Goal: Task Accomplishment & Management: Manage account settings

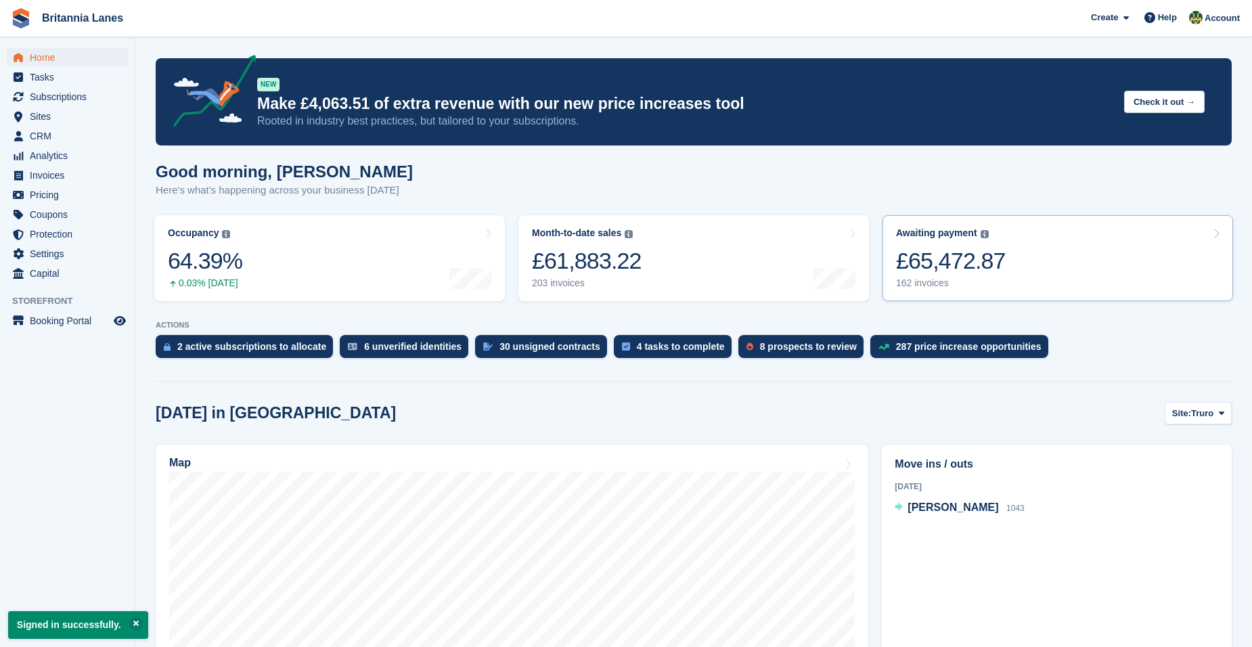
click at [1009, 275] on link "Awaiting payment The total outstanding balance on all open invoices. £65,472.87…" at bounding box center [1057, 258] width 351 height 86
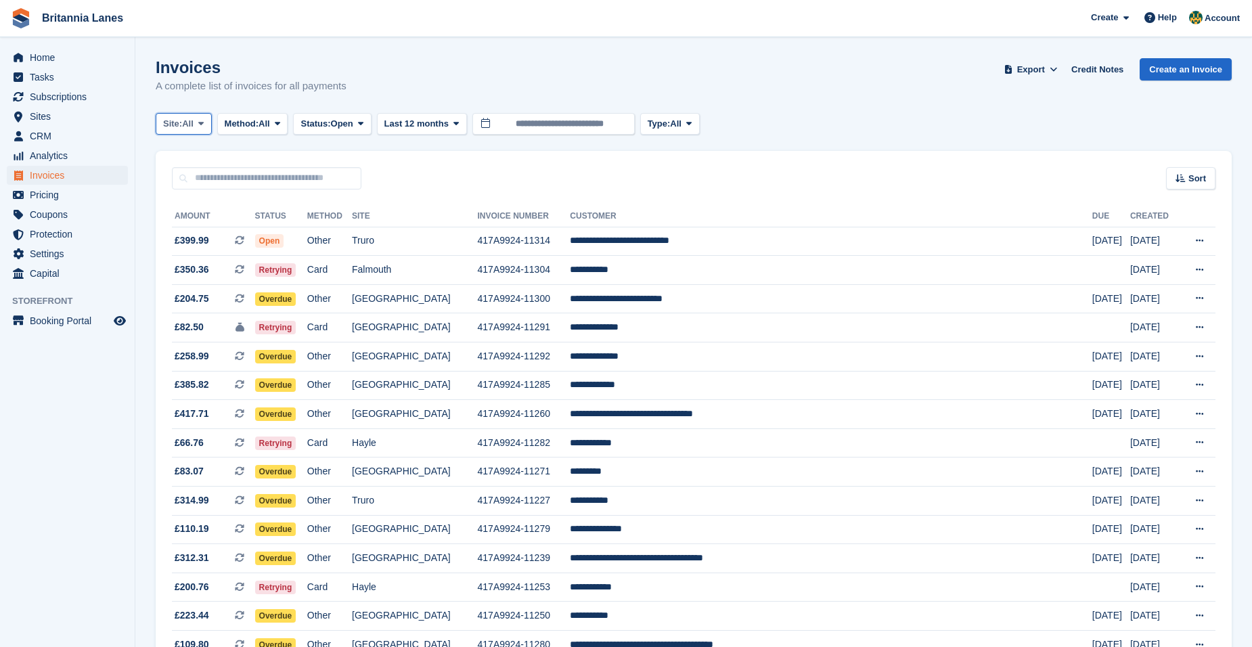
click at [187, 129] on span "All" at bounding box center [188, 124] width 12 height 14
click at [200, 183] on link "Truro" at bounding box center [223, 180] width 122 height 24
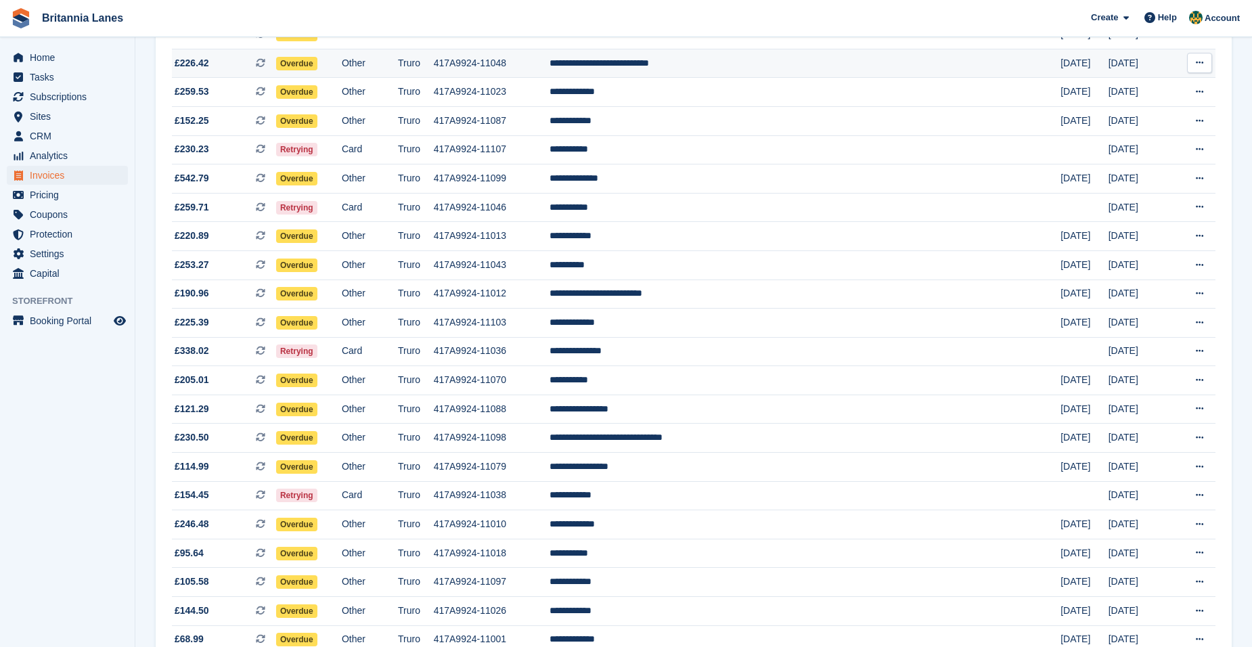
scroll to position [1088, 0]
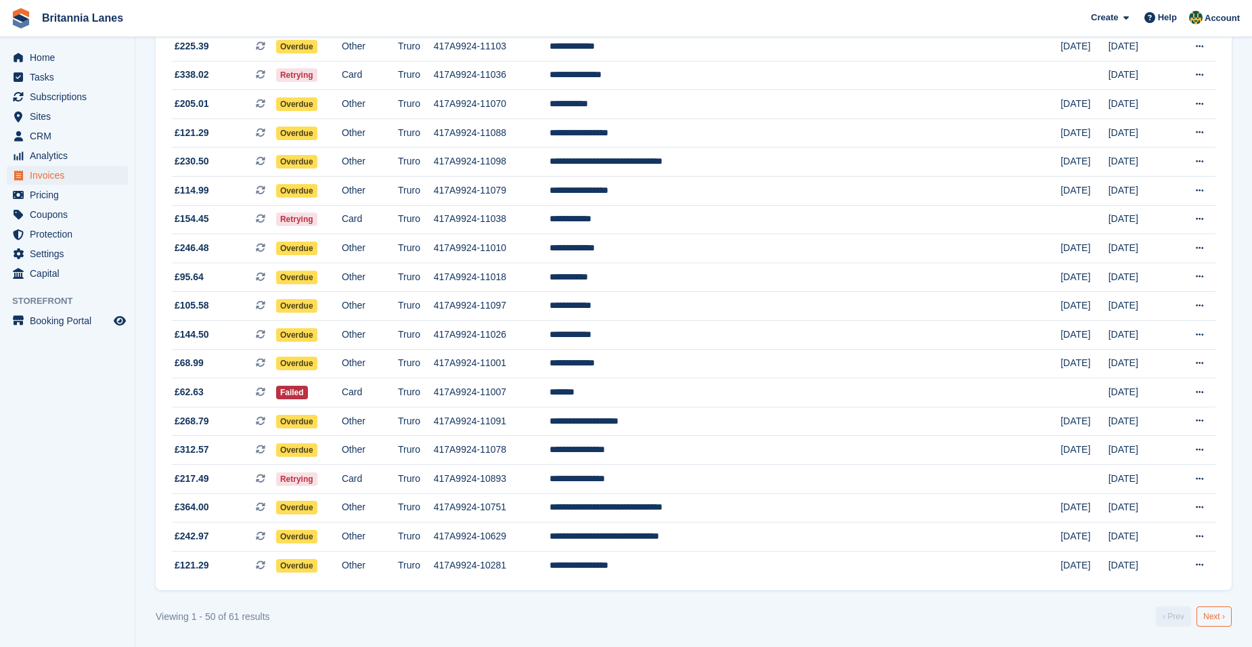
click at [1210, 619] on link "Next ›" at bounding box center [1213, 616] width 35 height 20
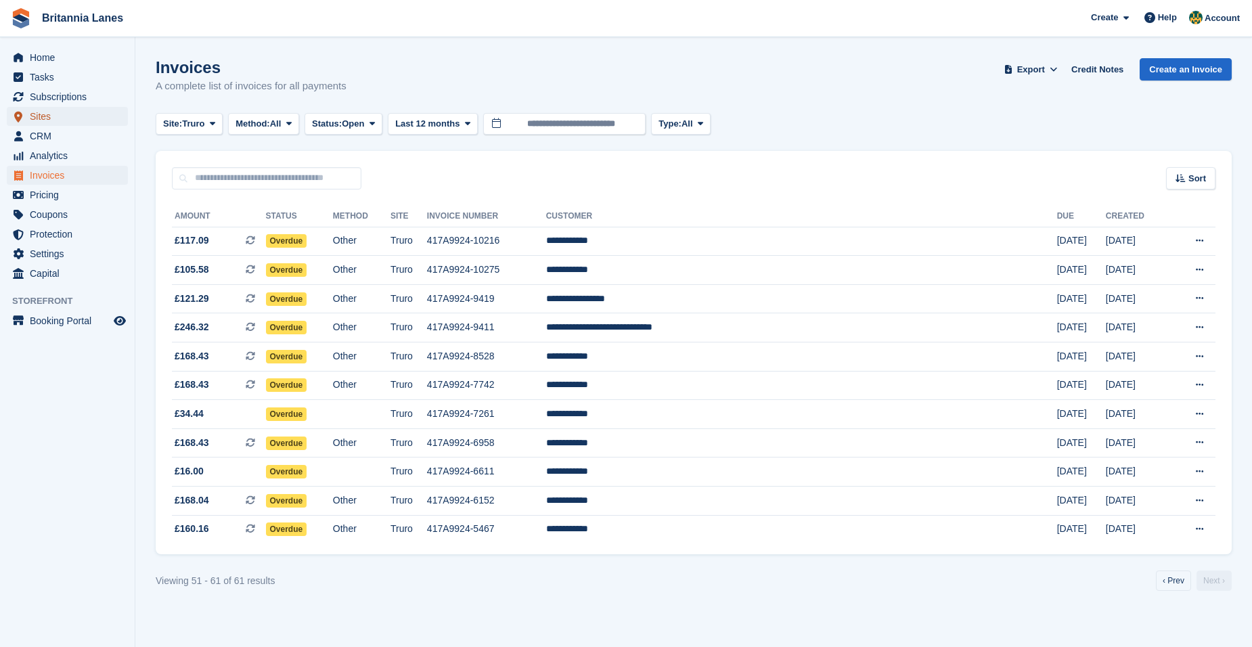
click at [78, 120] on span "Sites" at bounding box center [70, 116] width 81 height 19
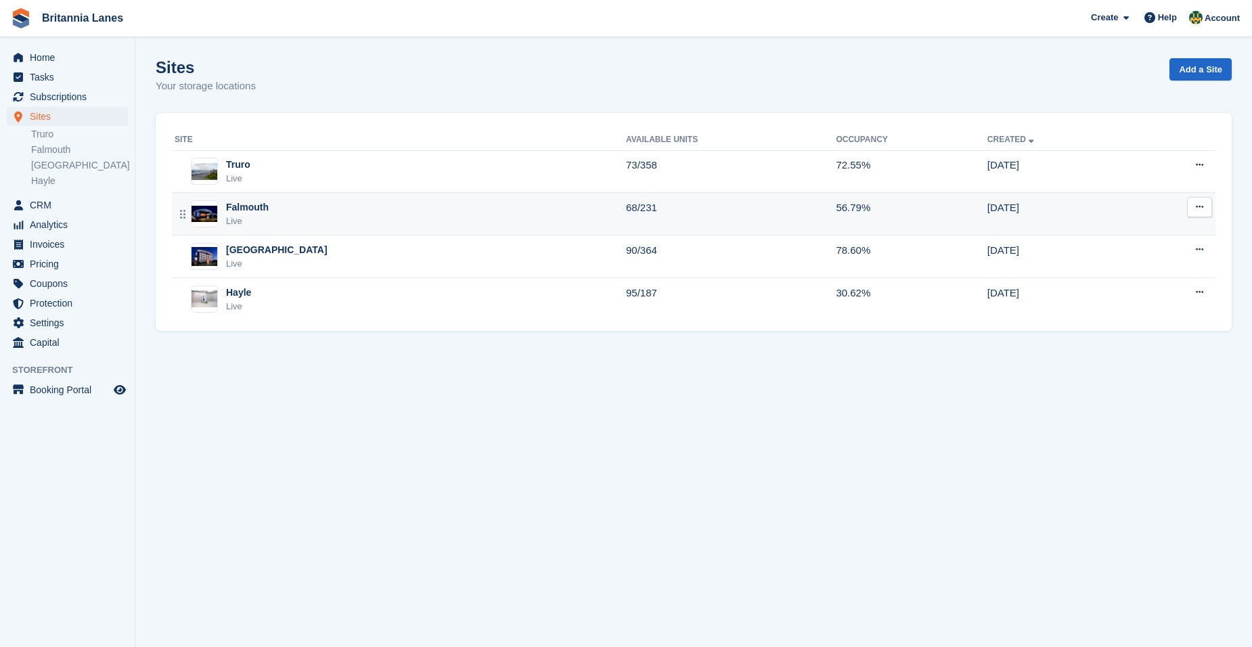
click at [271, 212] on div "Falmouth Live" at bounding box center [400, 214] width 451 height 28
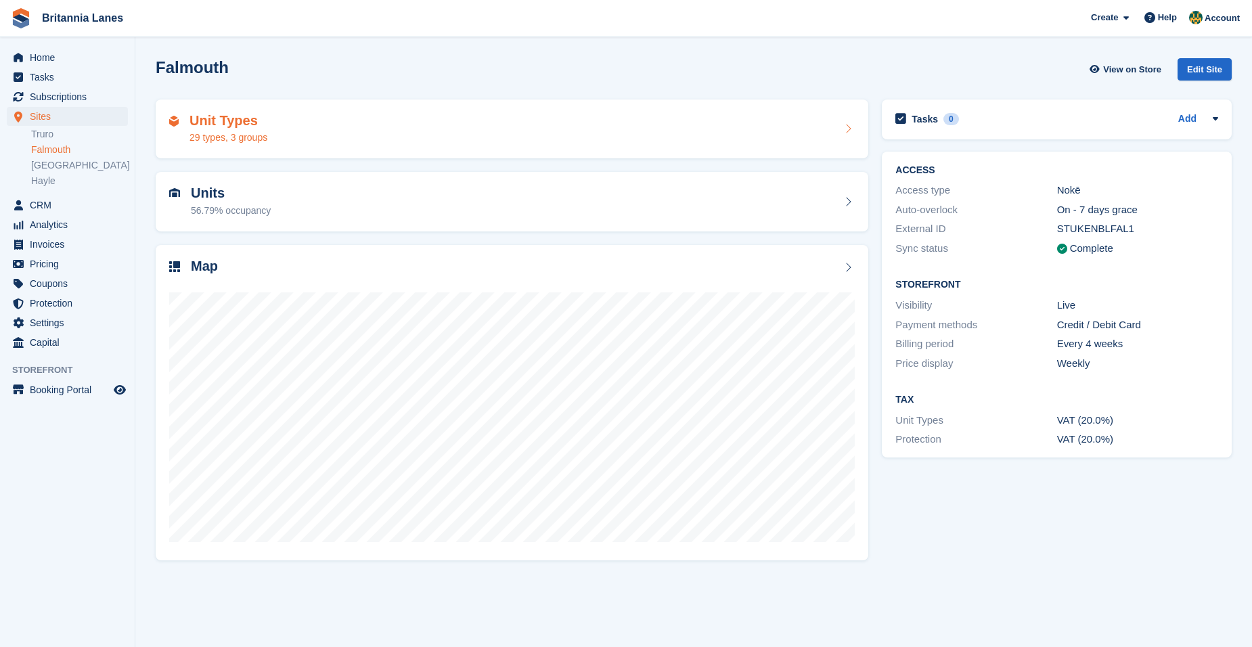
click at [265, 129] on div "Unit Types 29 types, 3 groups" at bounding box center [228, 129] width 78 height 32
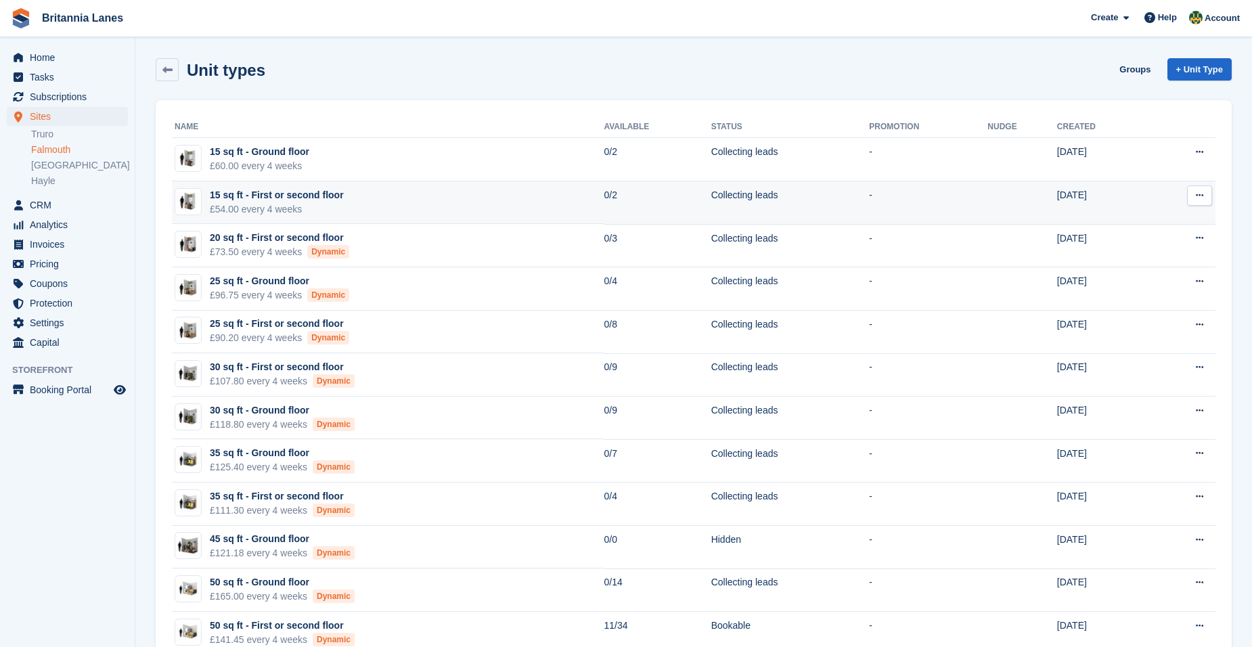
click at [282, 205] on div "£54.00 every 4 weeks" at bounding box center [277, 209] width 134 height 14
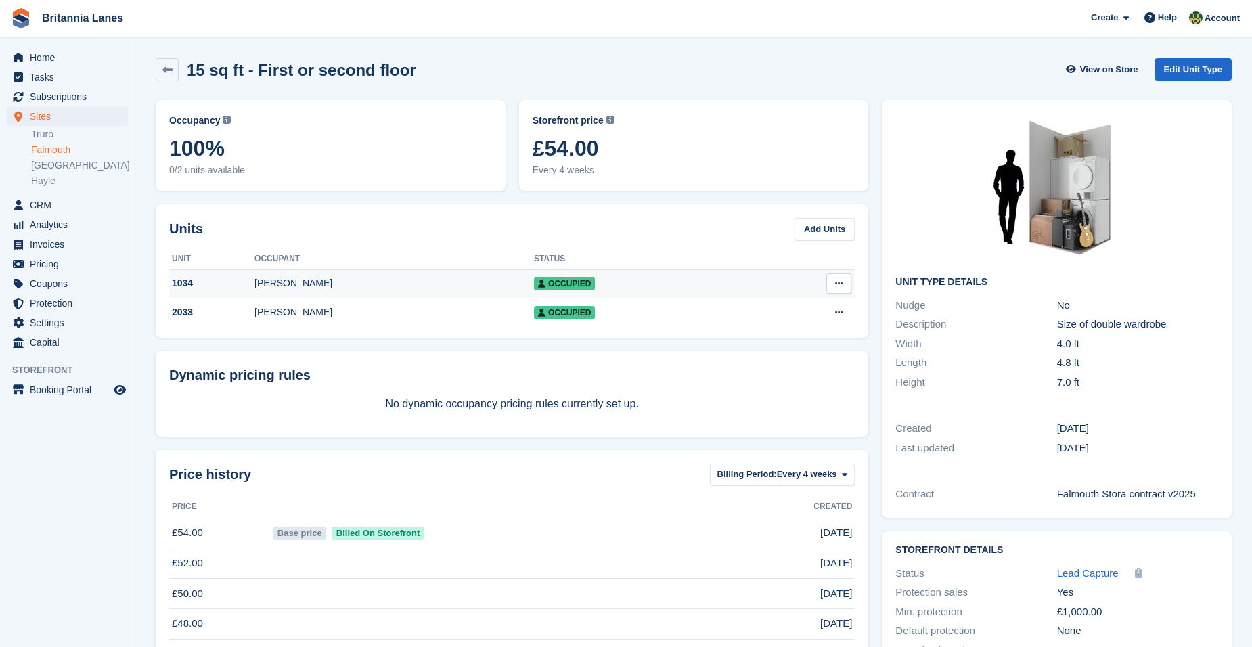
click at [290, 284] on div "Karenza Powlesland" at bounding box center [393, 283] width 279 height 14
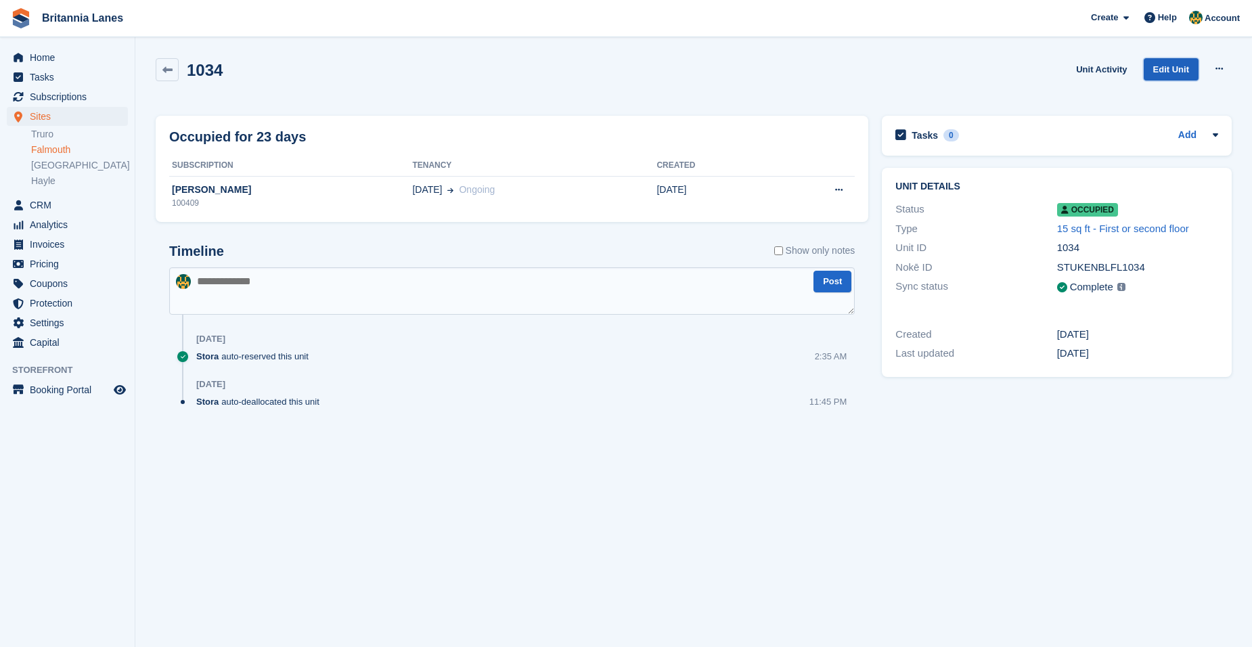
click at [1165, 70] on link "Edit Unit" at bounding box center [1171, 69] width 55 height 22
click at [158, 70] on link at bounding box center [167, 69] width 23 height 23
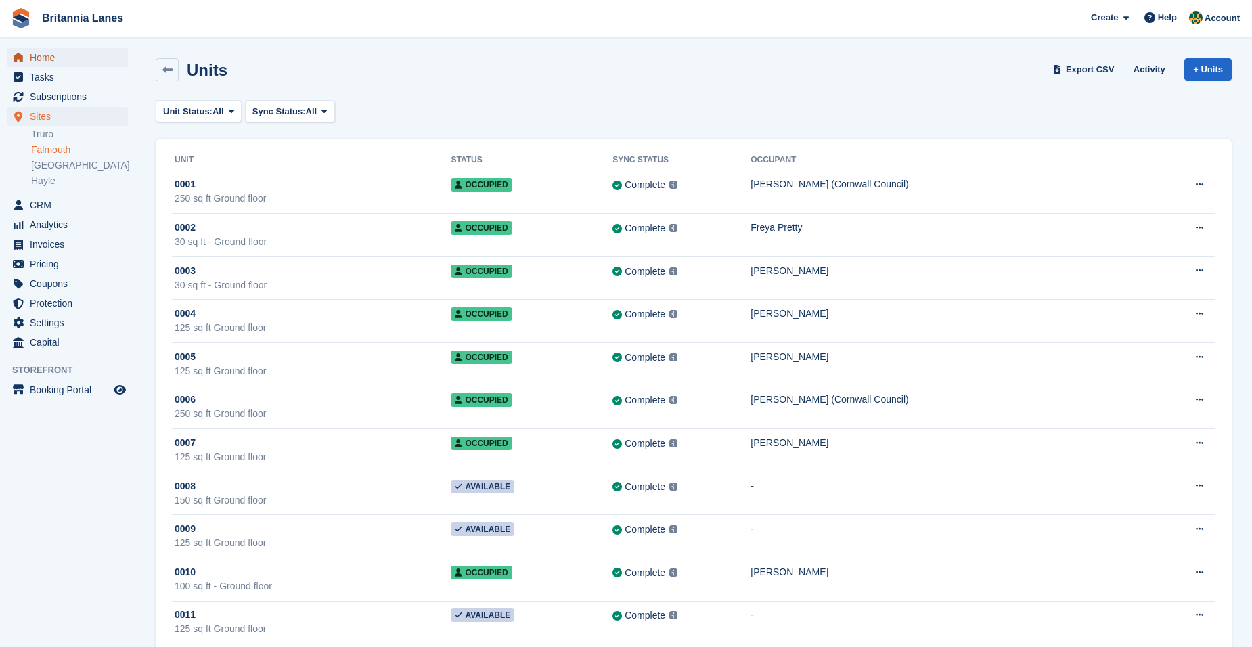
click at [61, 49] on span "Home" at bounding box center [70, 57] width 81 height 19
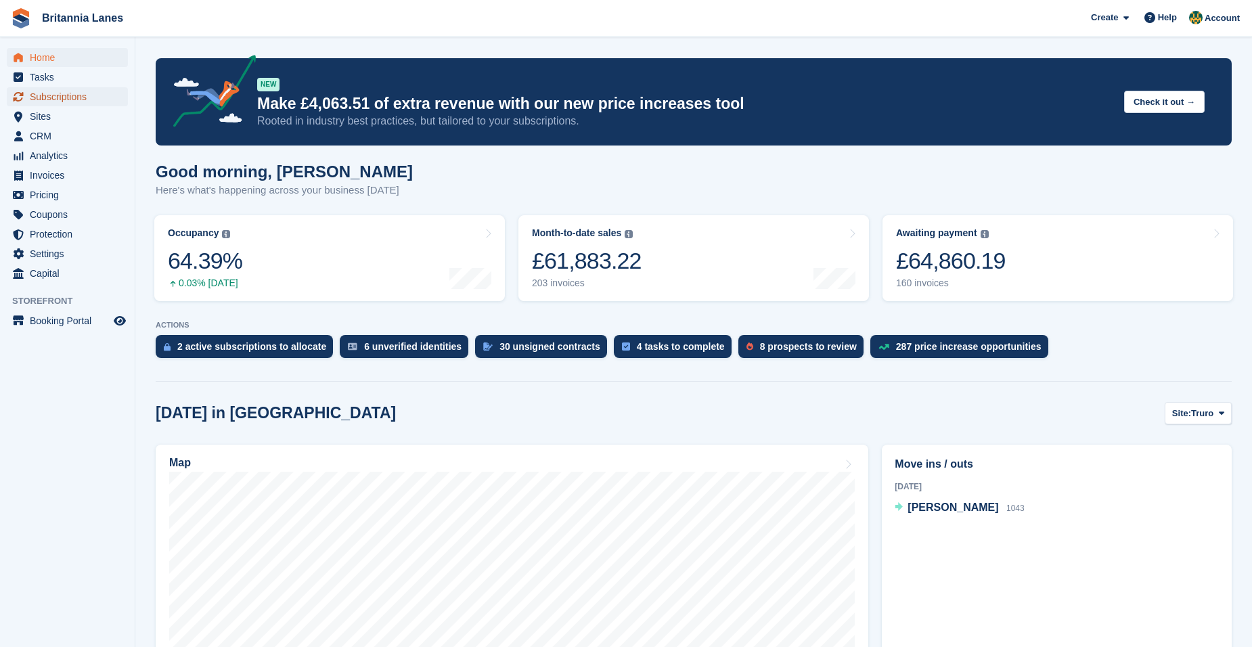
click at [70, 98] on span "Subscriptions" at bounding box center [70, 96] width 81 height 19
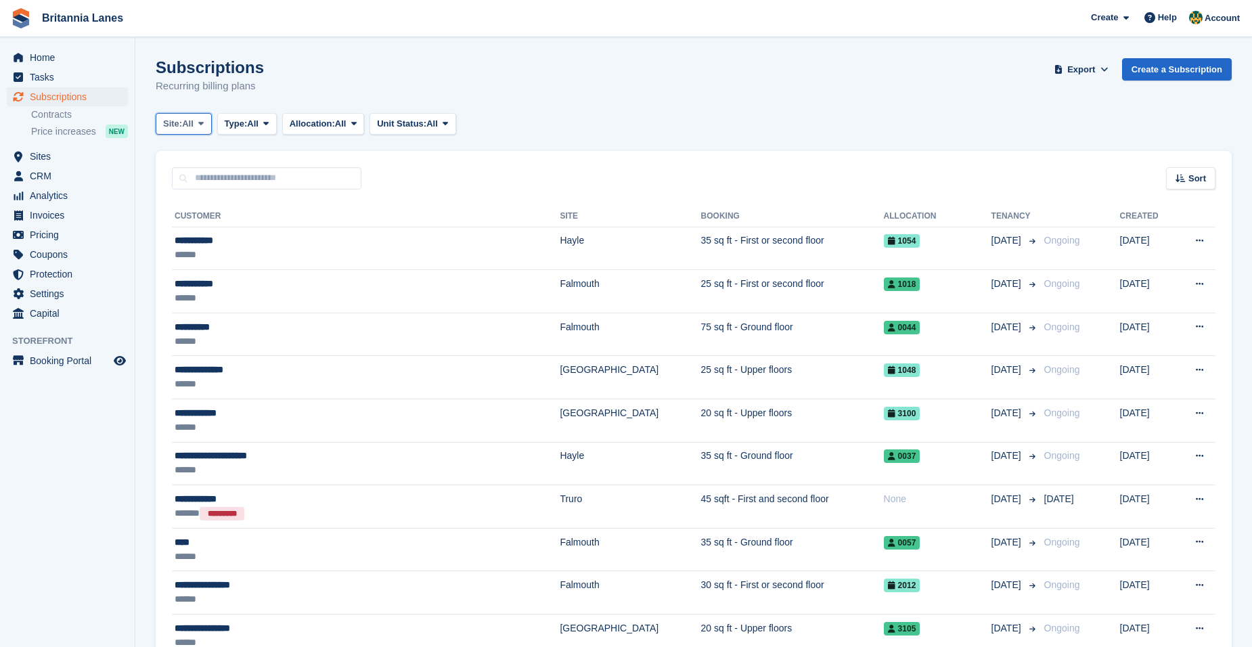
click at [192, 115] on button "Site: All" at bounding box center [184, 124] width 56 height 22
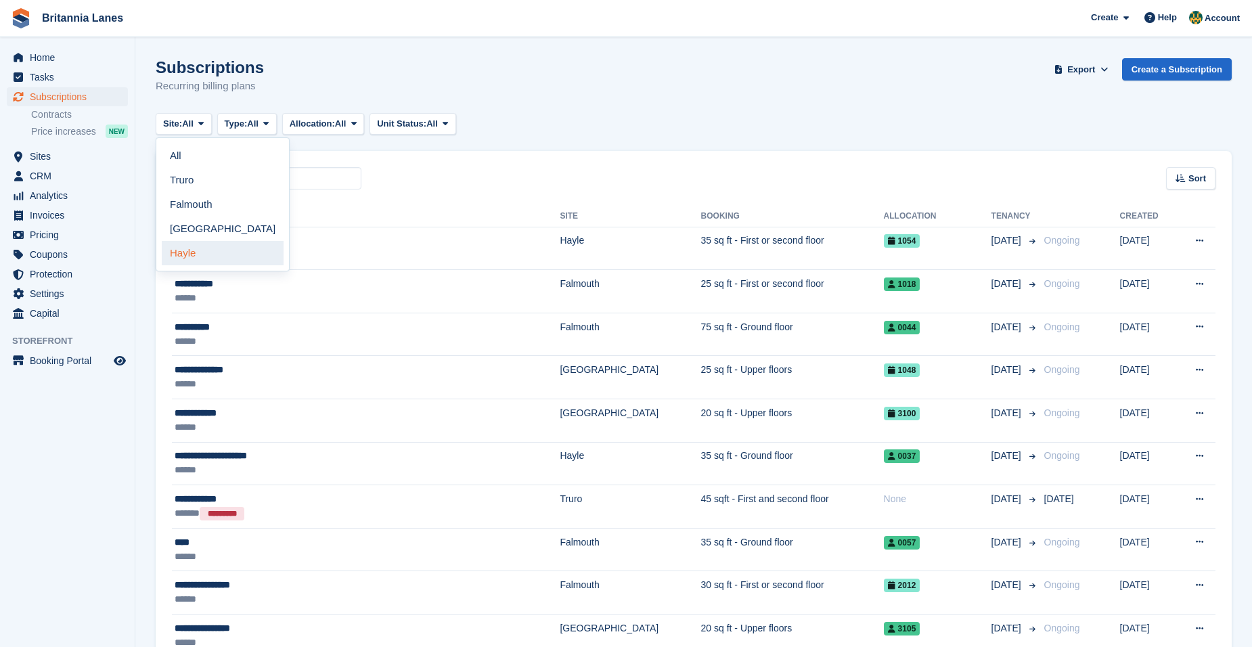
click at [207, 250] on link "Hayle" at bounding box center [223, 253] width 122 height 24
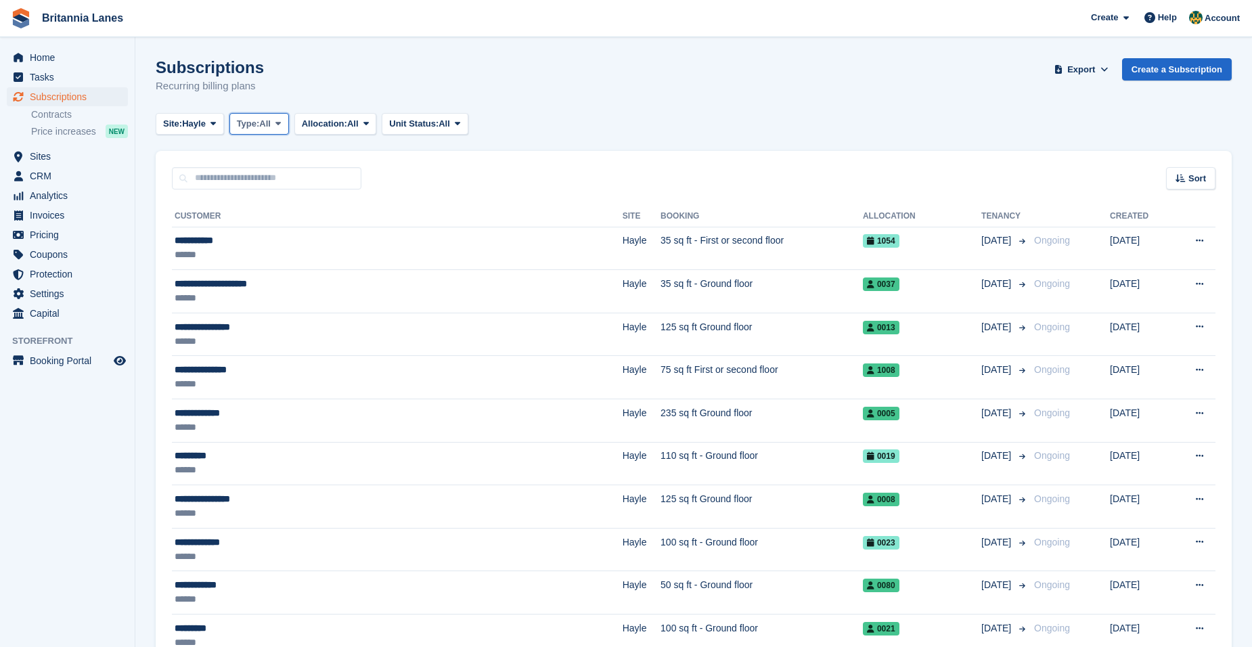
click at [260, 119] on span "Type:" at bounding box center [248, 124] width 23 height 14
click at [269, 238] on link "Active" at bounding box center [294, 229] width 118 height 24
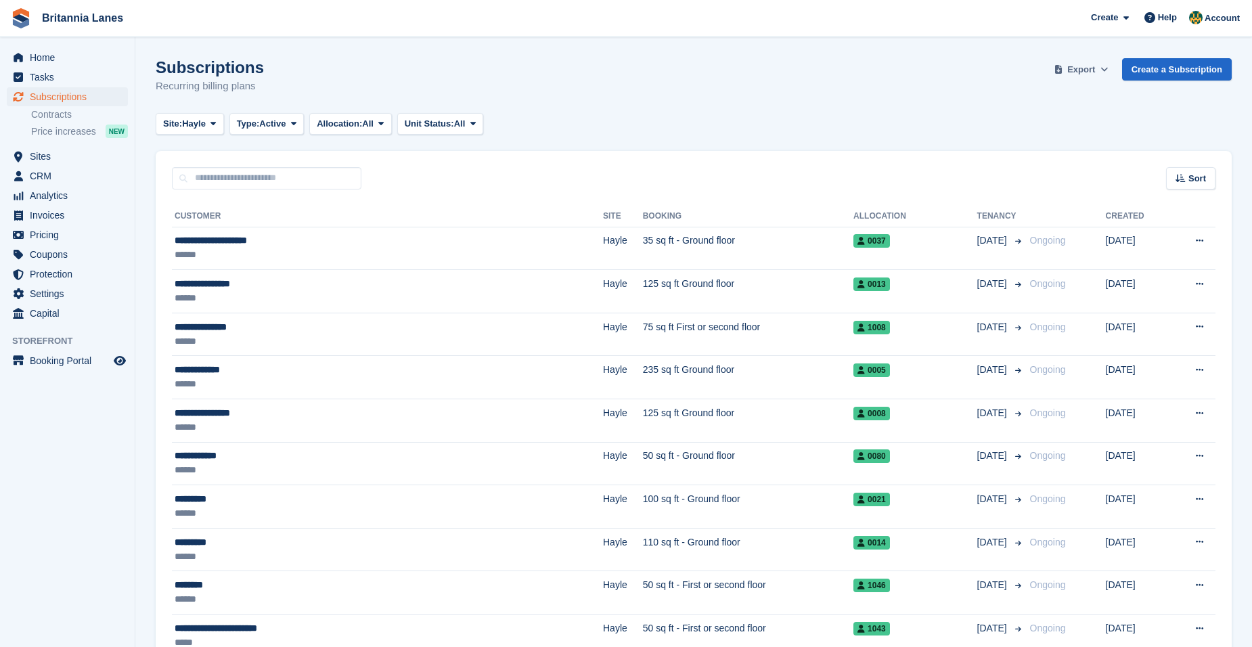
click at [1080, 69] on span "Export" at bounding box center [1081, 70] width 28 height 14
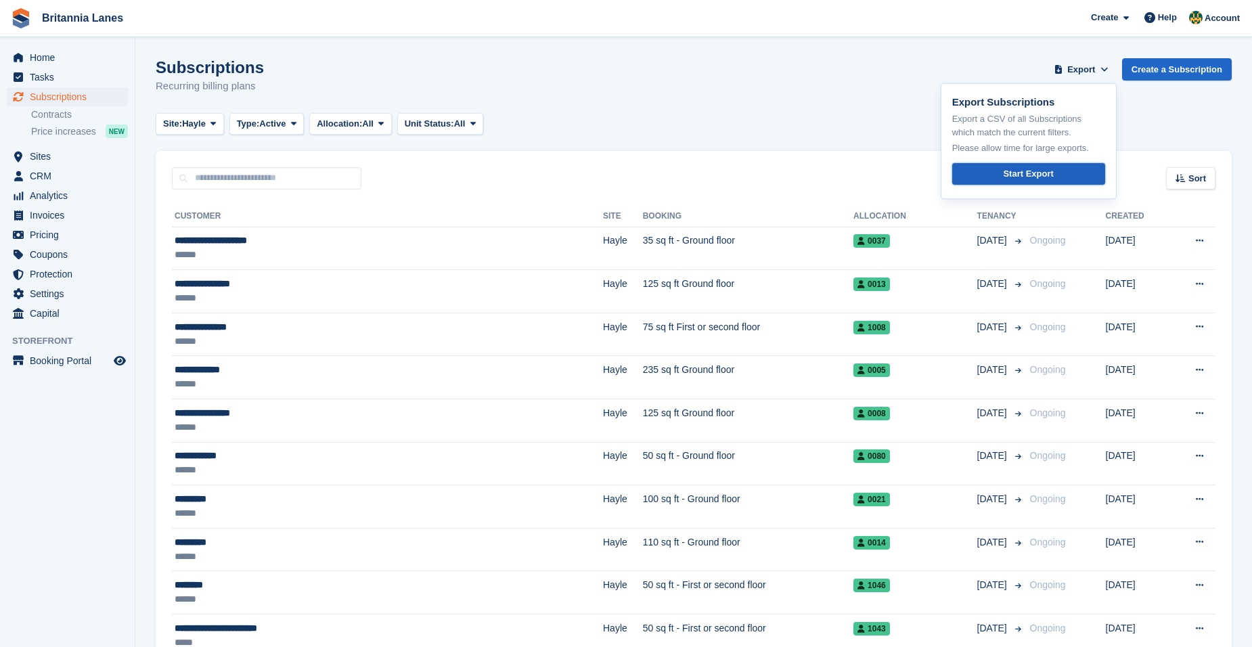
click at [1053, 177] on div "Start Export" at bounding box center [1028, 174] width 50 height 14
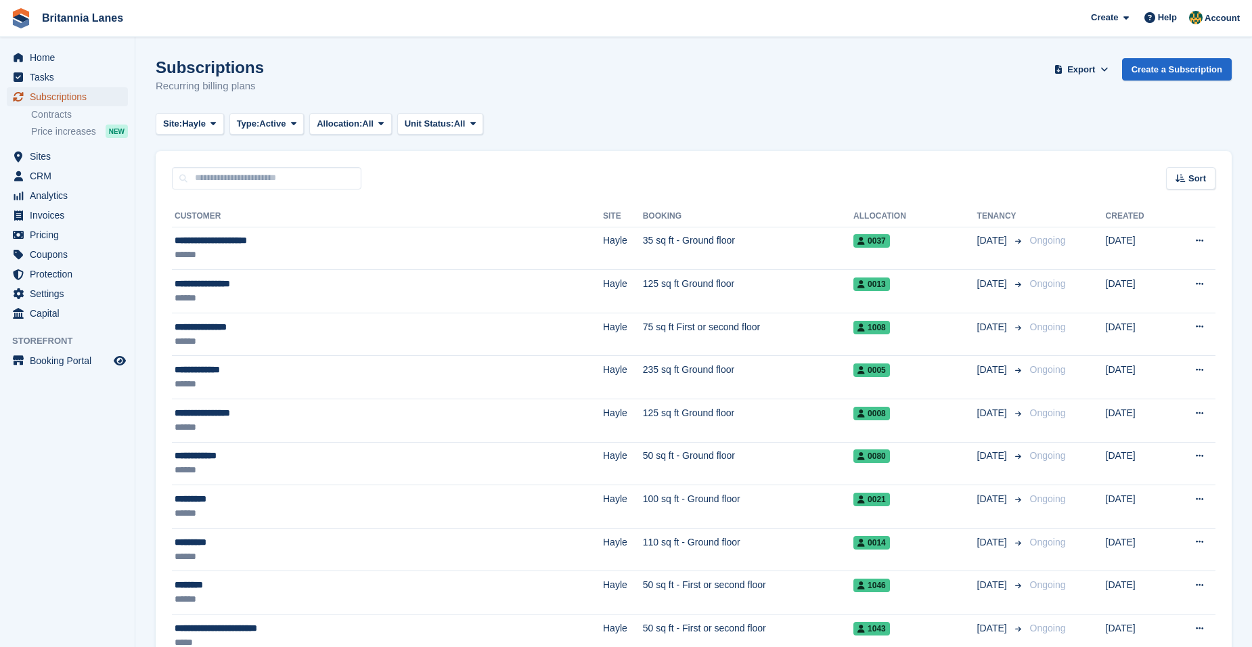
click at [74, 100] on span "Subscriptions" at bounding box center [70, 96] width 81 height 19
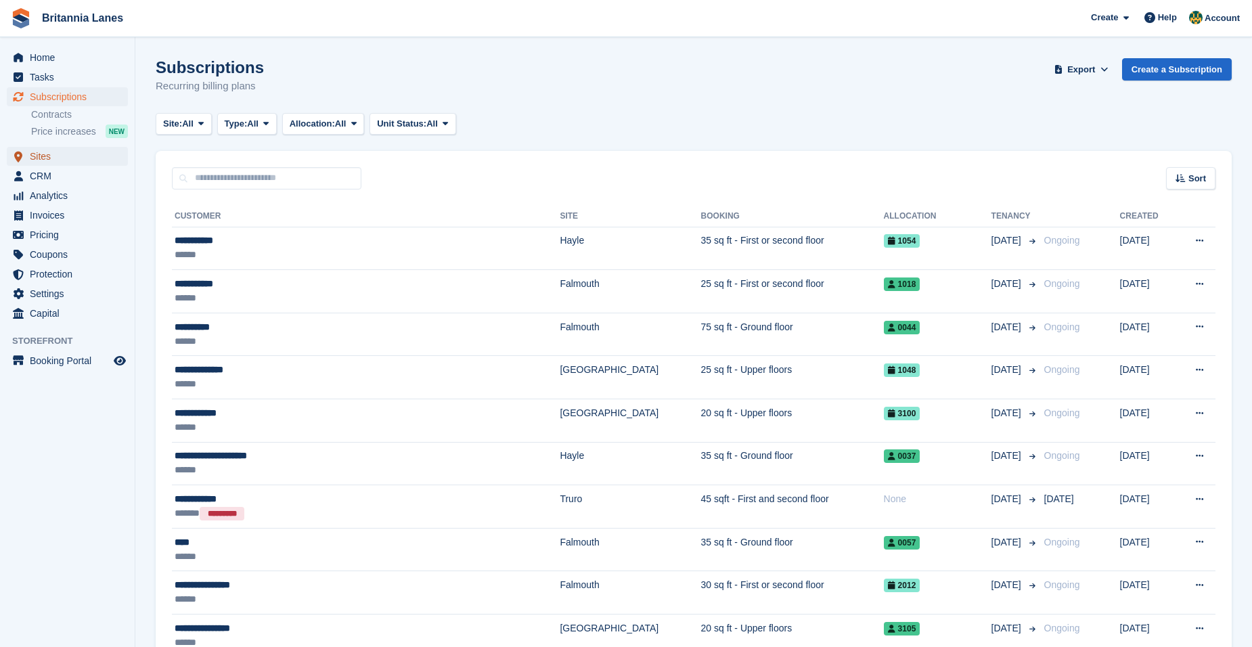
click at [70, 157] on span "Sites" at bounding box center [70, 156] width 81 height 19
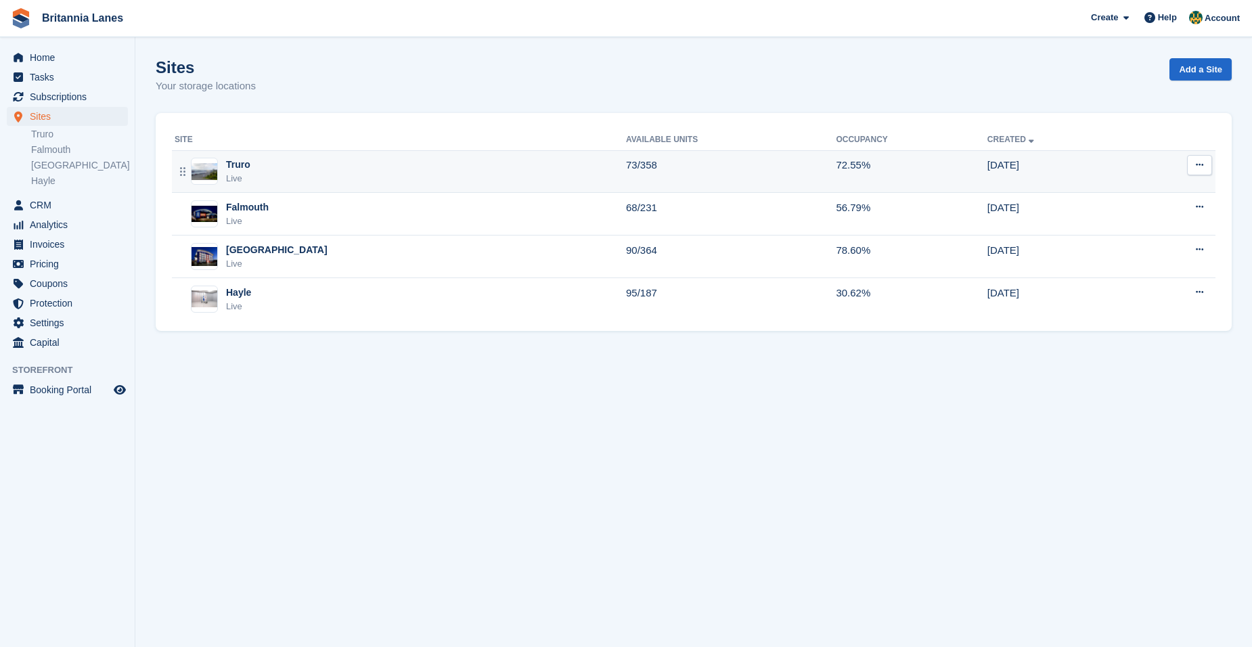
click at [277, 183] on div "Truro Live" at bounding box center [400, 172] width 451 height 28
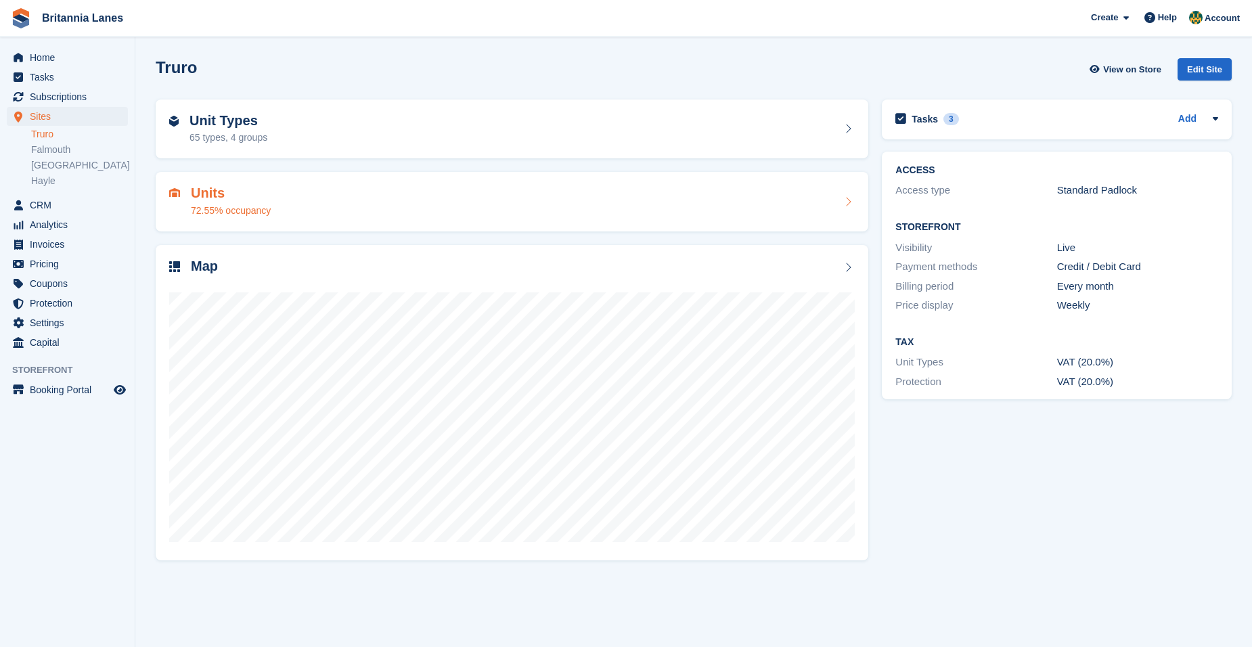
click at [353, 200] on div "Units 72.55% occupancy" at bounding box center [512, 201] width 686 height 32
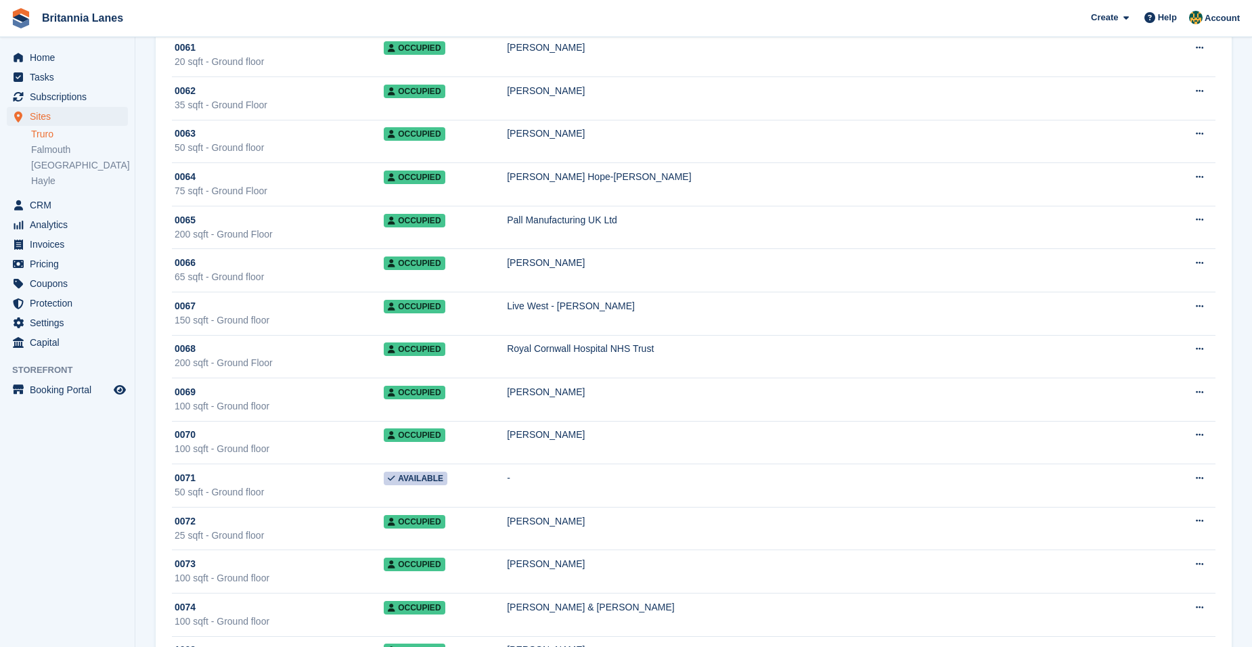
scroll to position [2572, 0]
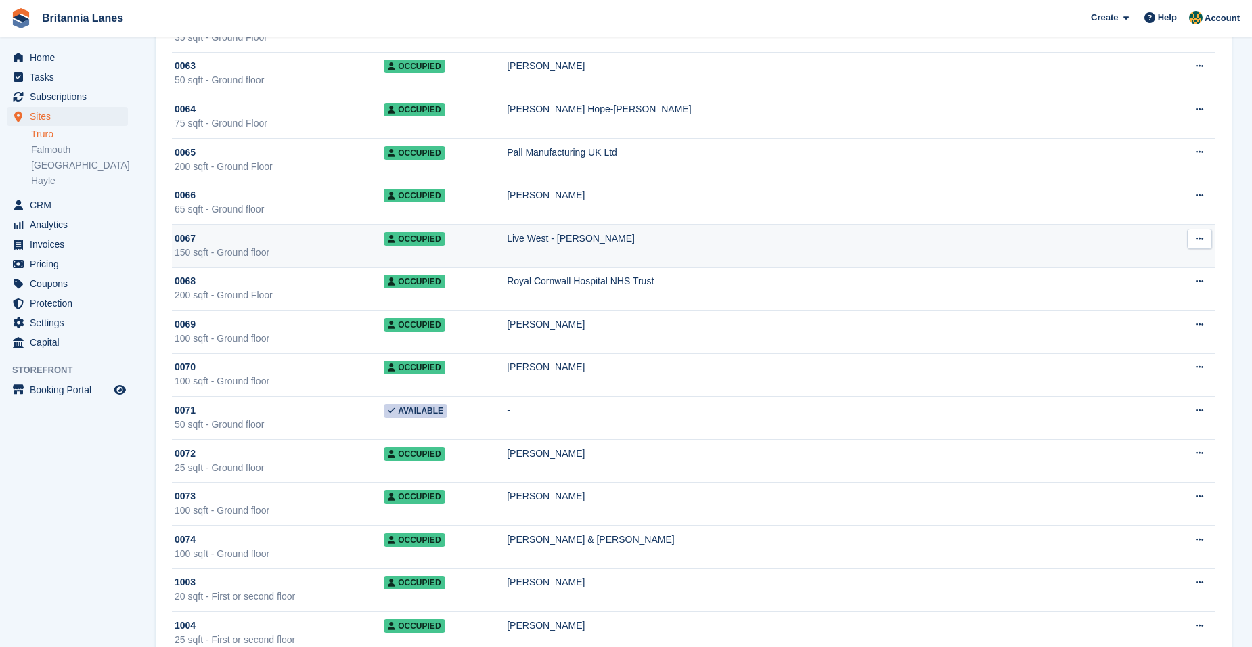
click at [250, 250] on div "150 sqft - Ground floor" at bounding box center [279, 253] width 209 height 14
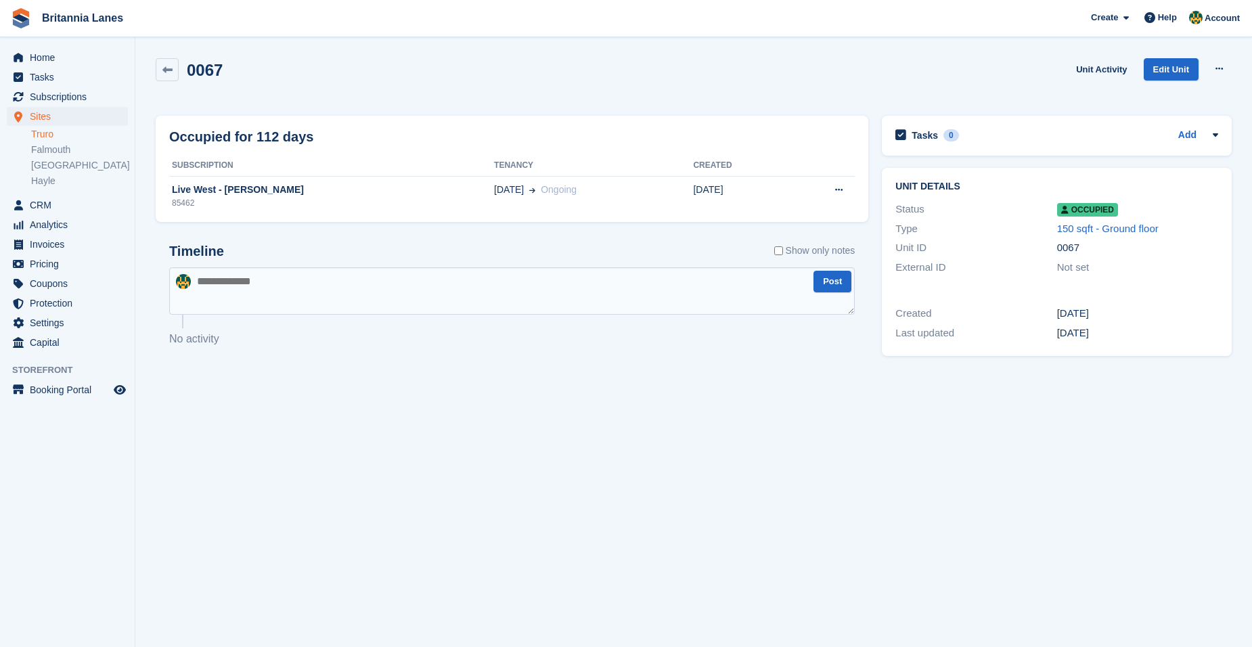
click at [3, 135] on div "Sites Sites Sites [GEOGRAPHIC_DATA] [GEOGRAPHIC_DATA] [GEOGRAPHIC_DATA] [GEOGRA…" at bounding box center [67, 151] width 135 height 89
